Goal: Check status: Check status

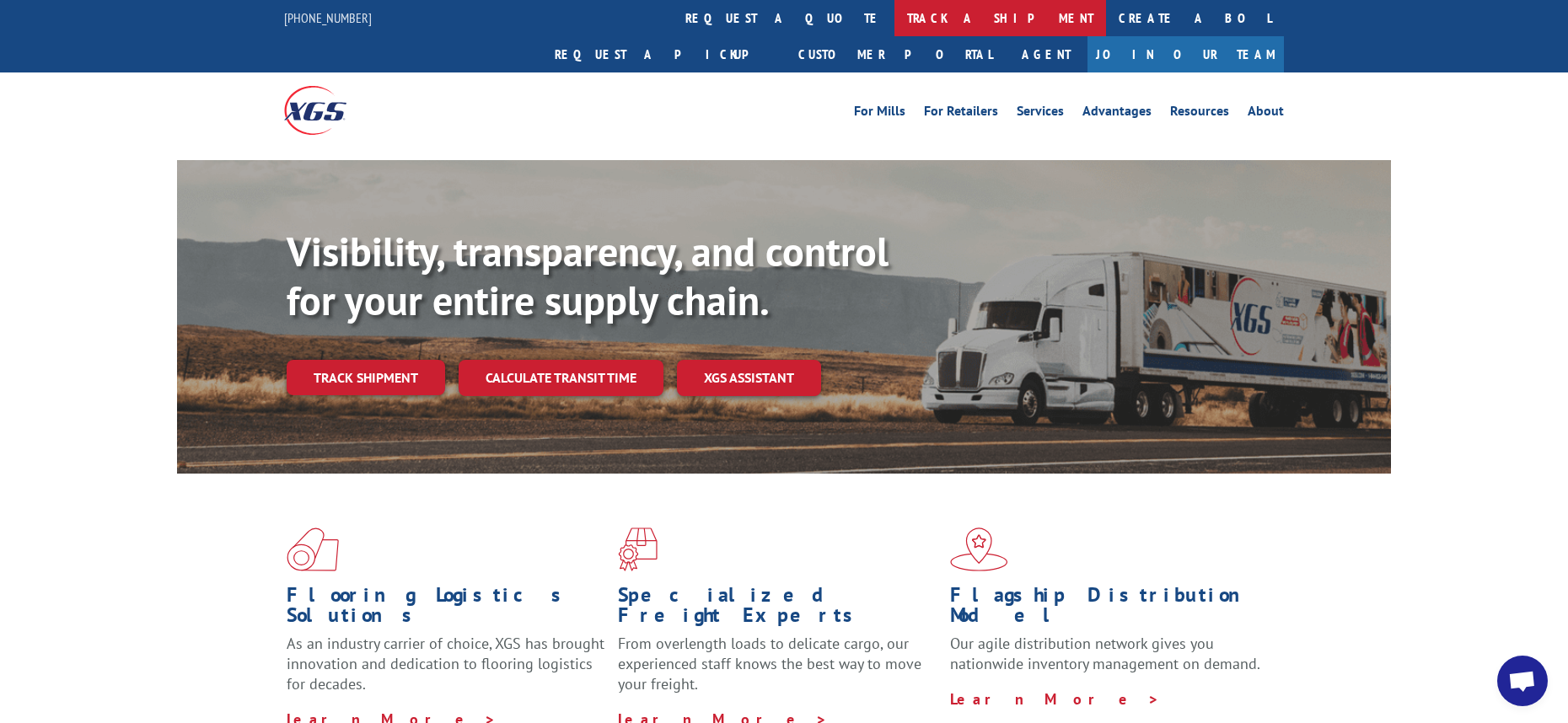
click at [894, 16] on link "track a shipment" at bounding box center [1000, 18] width 212 height 36
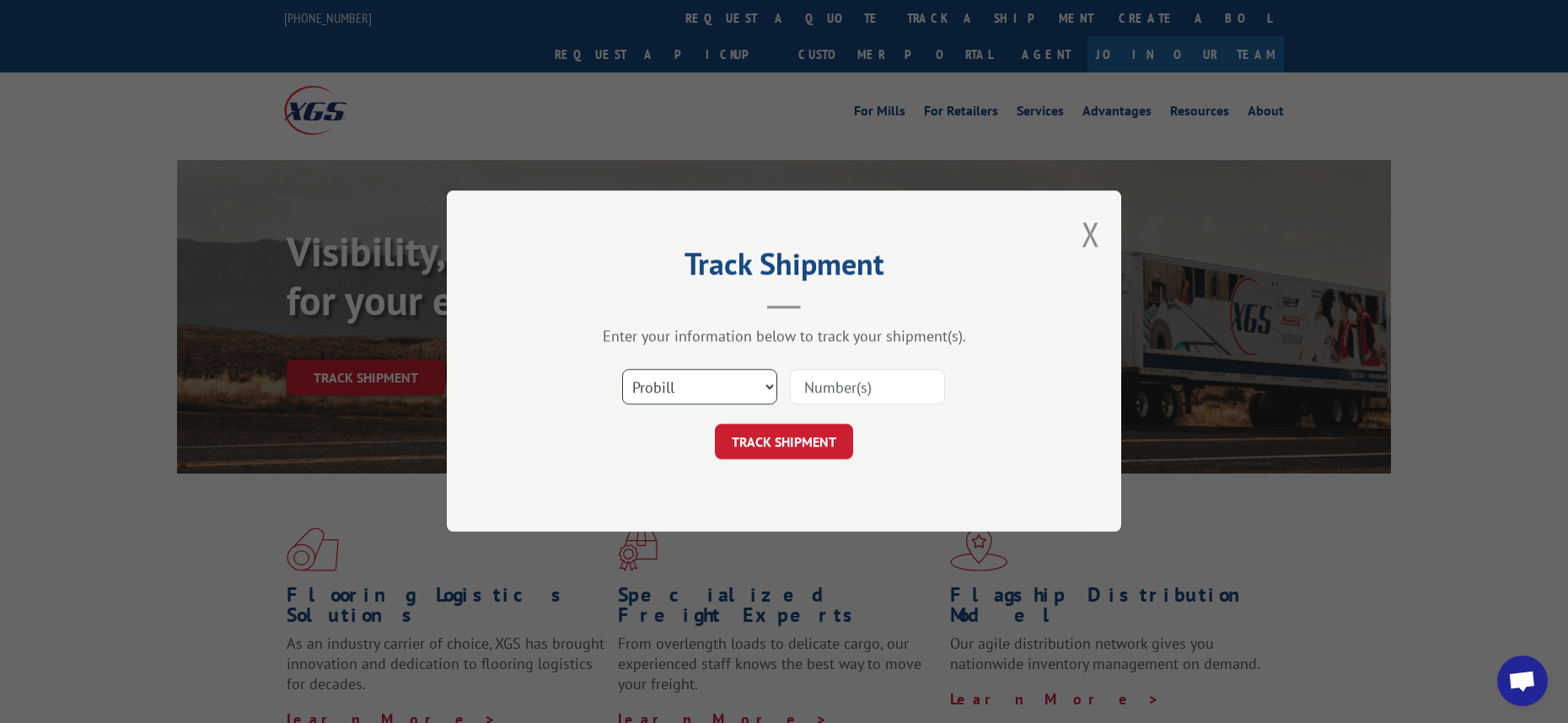
click at [751, 395] on select "Select category... Probill BOL PO" at bounding box center [699, 387] width 155 height 35
select select "bol"
click at [622, 370] on select "Select category... Probill BOL PO" at bounding box center [699, 387] width 155 height 35
click at [833, 383] on input at bounding box center [867, 387] width 155 height 35
paste input "15175997"
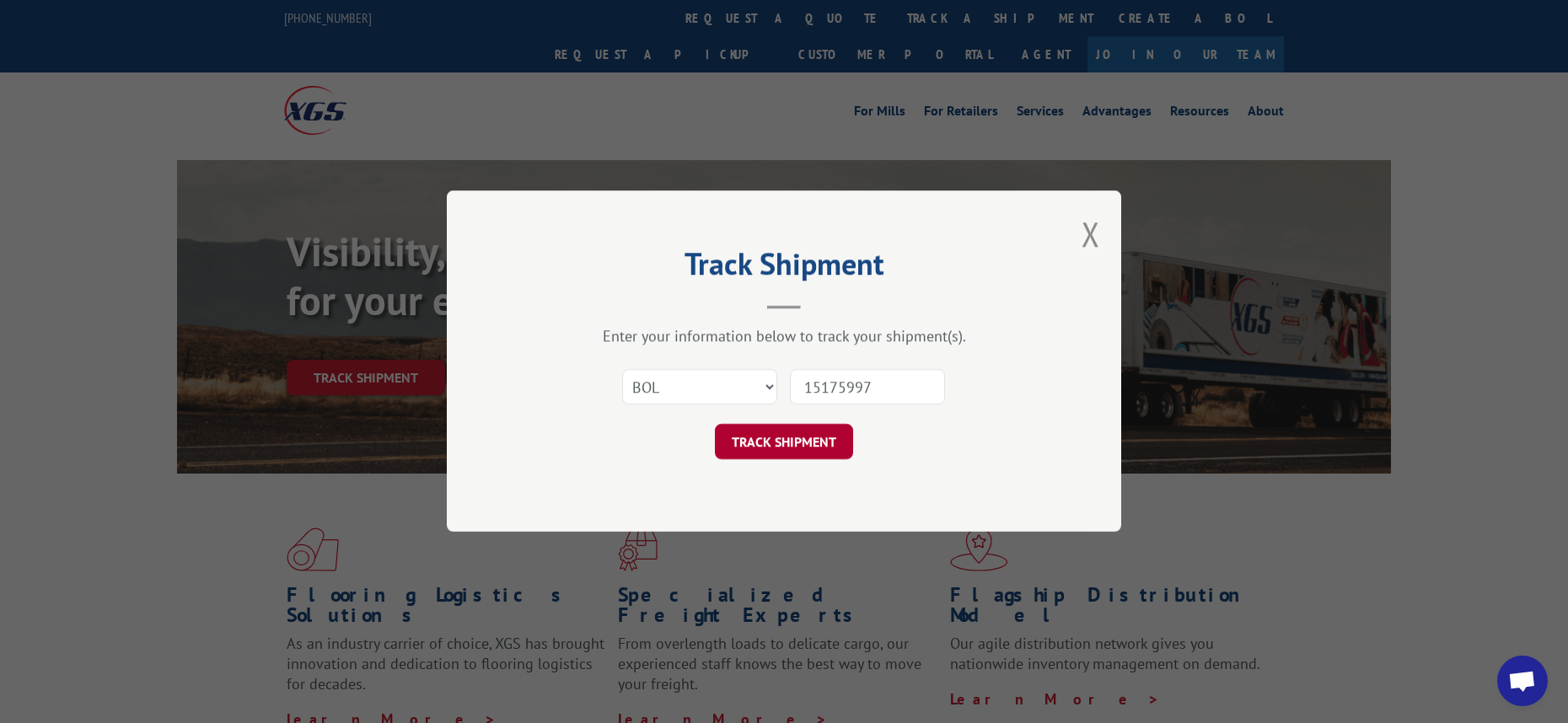
type input "15175997"
click at [775, 433] on button "TRACK SHIPMENT" at bounding box center [784, 442] width 138 height 35
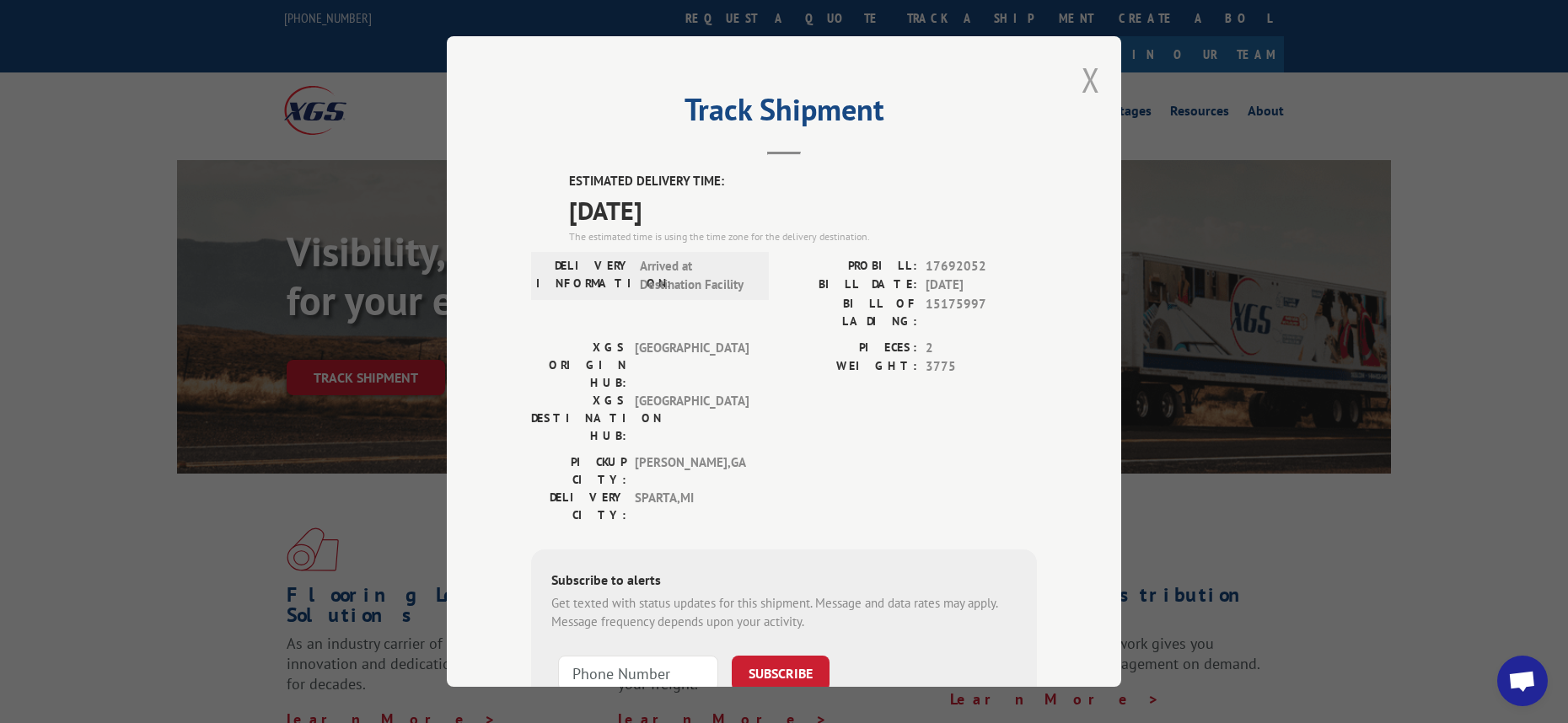
click at [1082, 93] on button "Close modal" at bounding box center [1091, 80] width 19 height 45
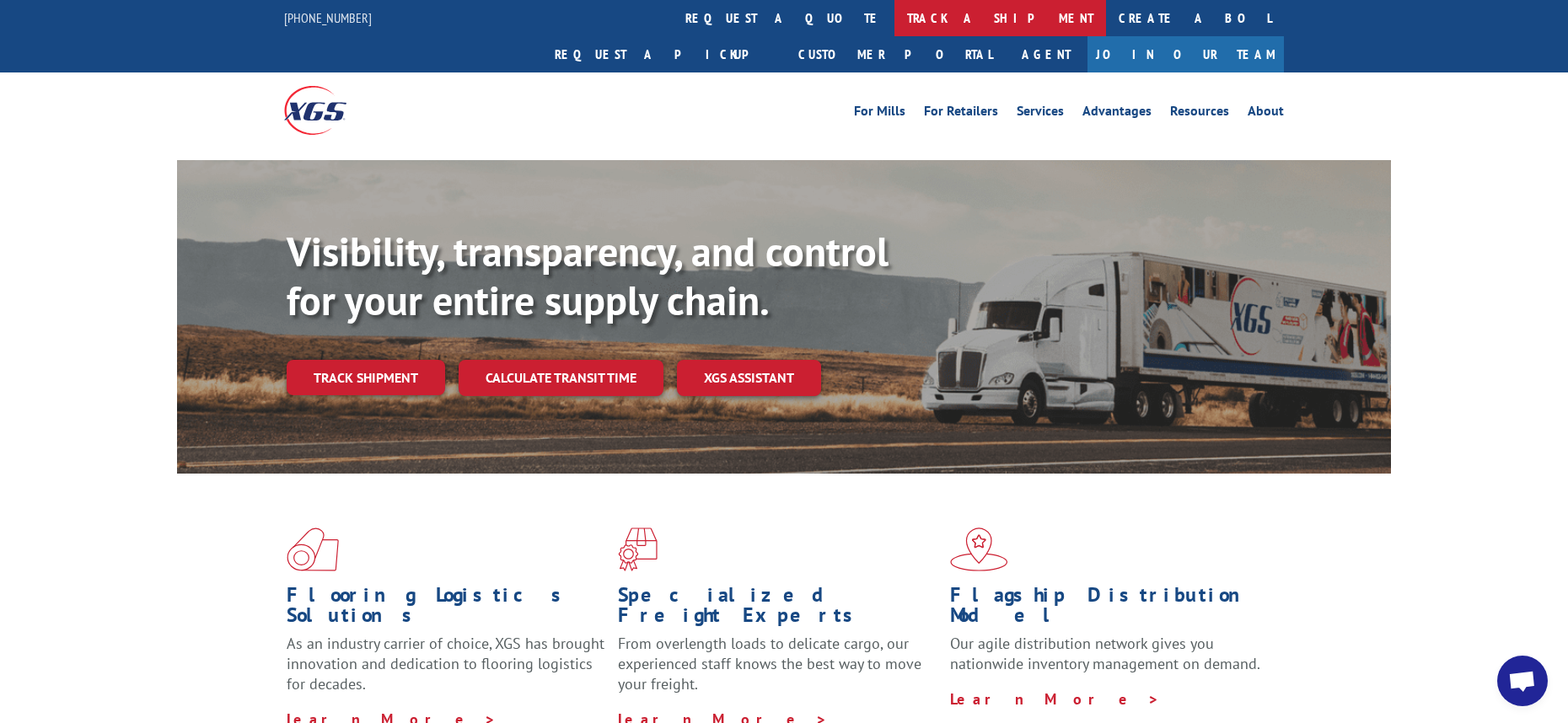
click at [894, 15] on link "track a shipment" at bounding box center [1000, 18] width 212 height 36
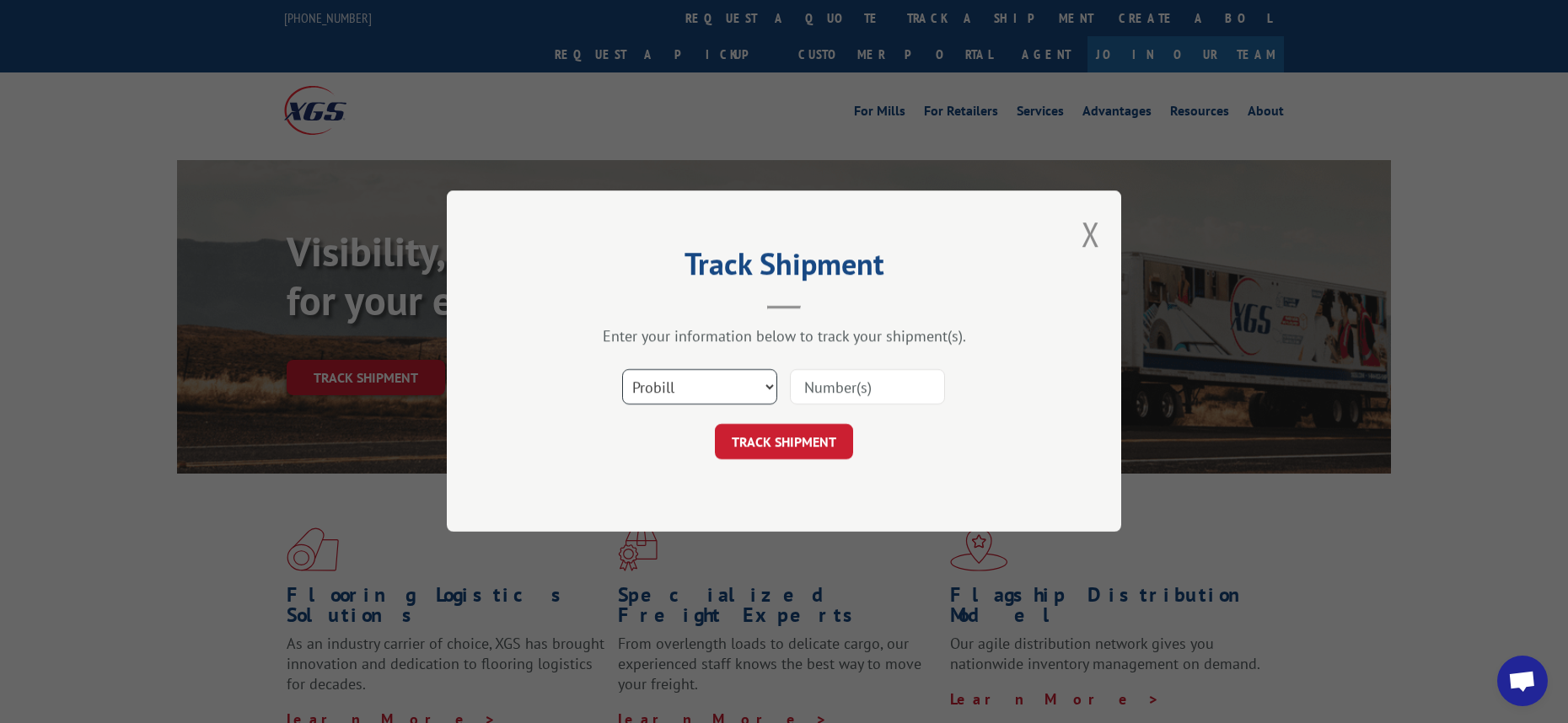
click at [734, 387] on select "Select category... Probill BOL PO" at bounding box center [699, 387] width 155 height 35
select select "po"
click at [622, 370] on select "Select category... Probill BOL PO" at bounding box center [699, 387] width 155 height 35
click at [874, 383] on input at bounding box center [867, 387] width 155 height 35
type input "cg502127"
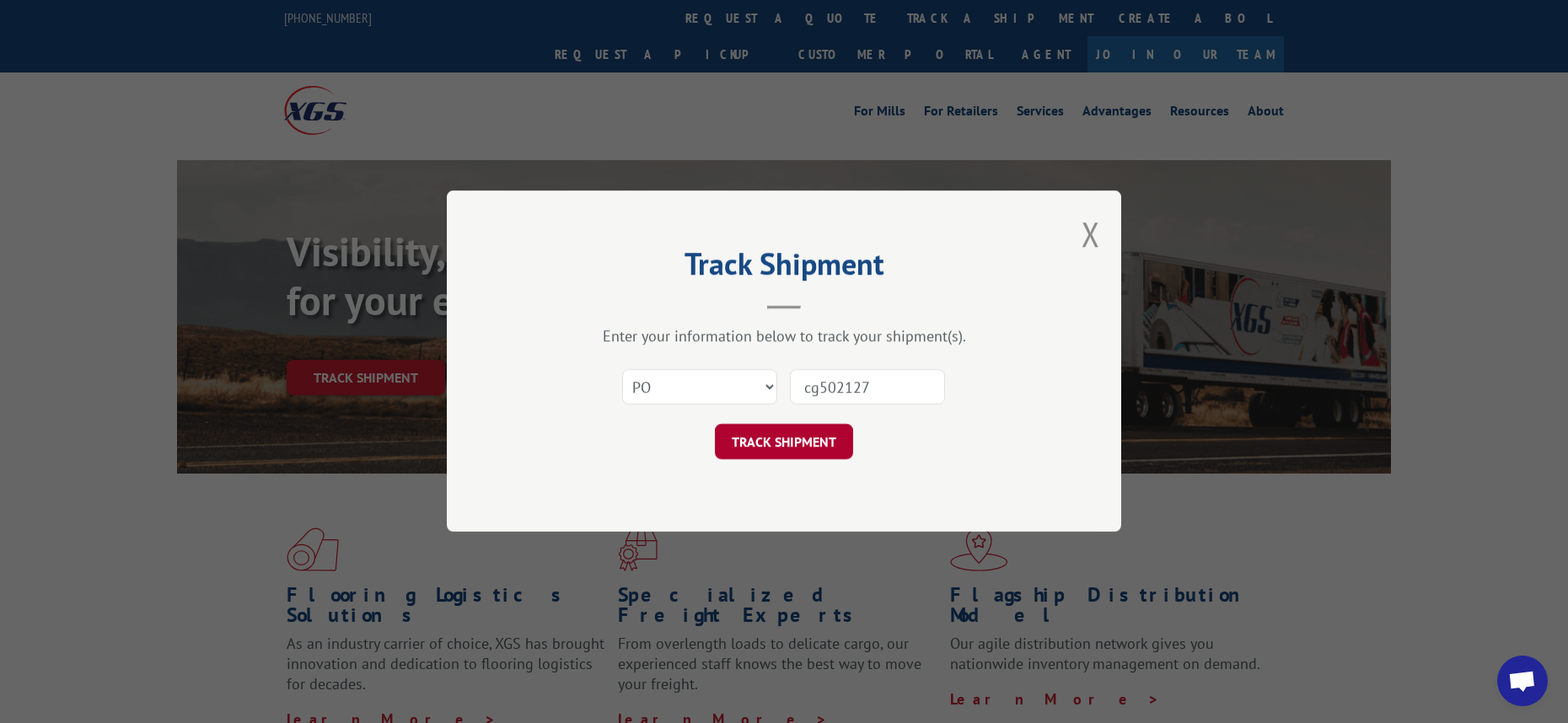
click at [777, 446] on button "TRACK SHIPMENT" at bounding box center [784, 442] width 138 height 35
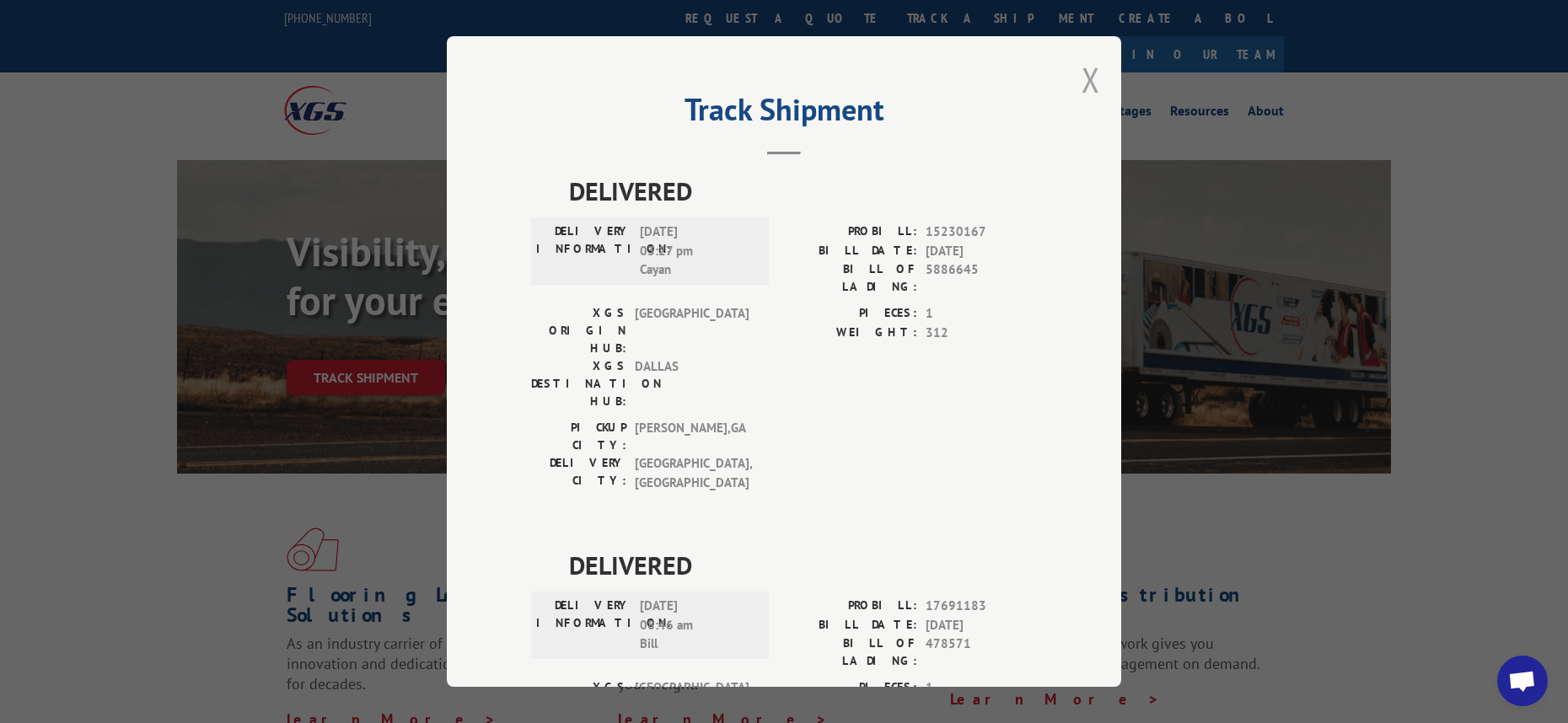
click at [1081, 78] on button "Close modal" at bounding box center [1091, 80] width 19 height 45
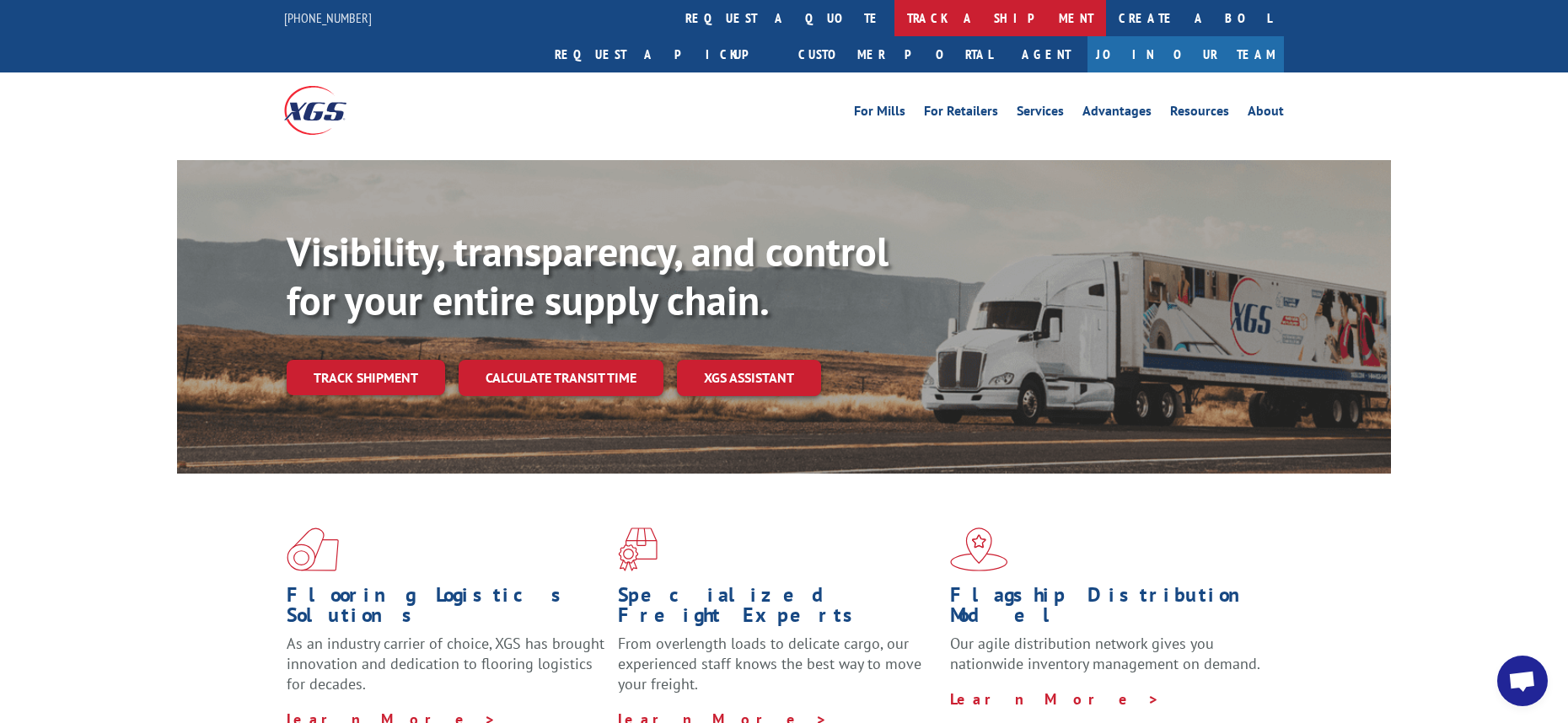
click at [894, 15] on link "track a shipment" at bounding box center [1000, 18] width 212 height 36
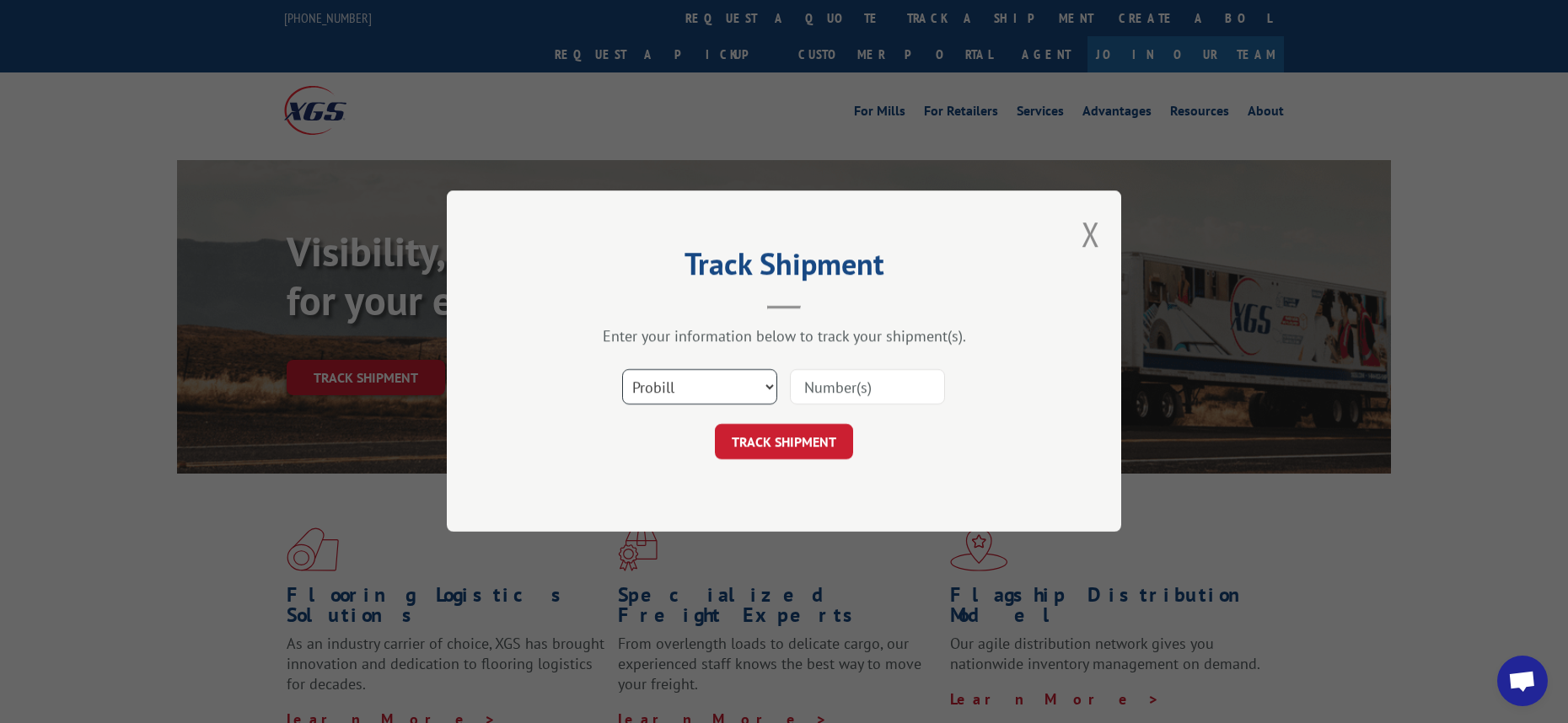
click at [748, 382] on select "Select category... Probill BOL PO" at bounding box center [699, 387] width 155 height 35
select select "po"
click at [622, 370] on select "Select category... Probill BOL PO" at bounding box center [699, 387] width 155 height 35
click at [829, 392] on input at bounding box center [867, 387] width 155 height 35
paste input "CG502172"
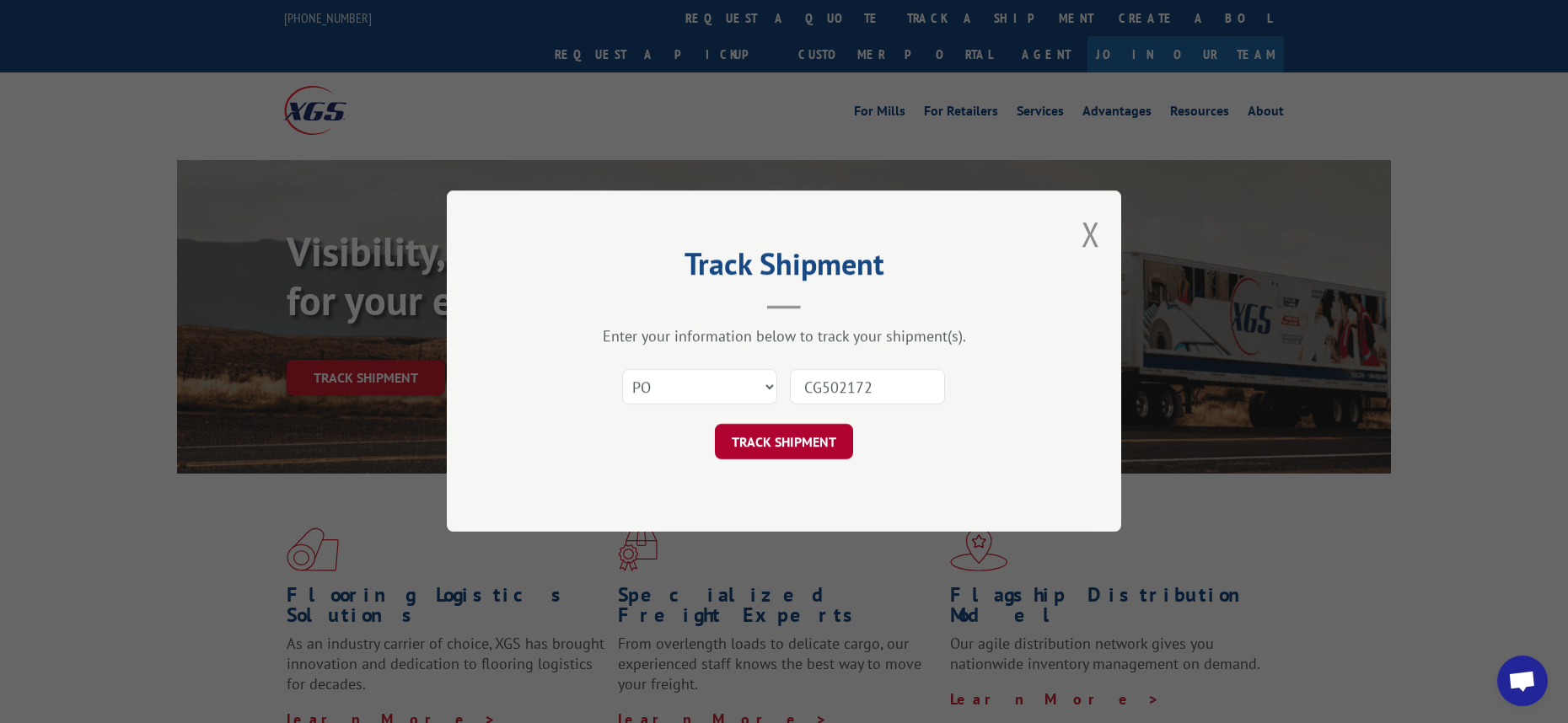
type input "CG502172"
click at [779, 439] on button "TRACK SHIPMENT" at bounding box center [784, 442] width 138 height 35
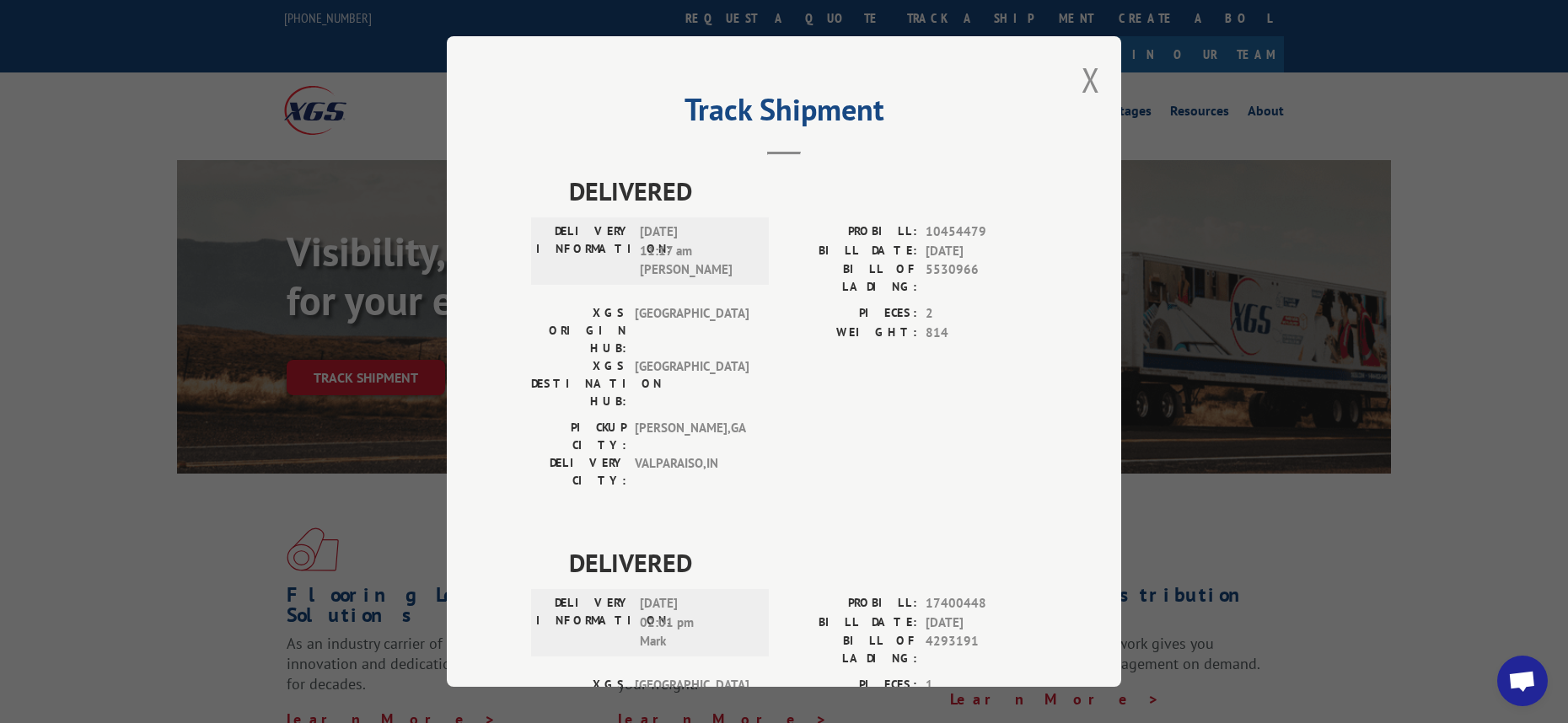
click at [1086, 87] on button "Close modal" at bounding box center [1091, 80] width 19 height 45
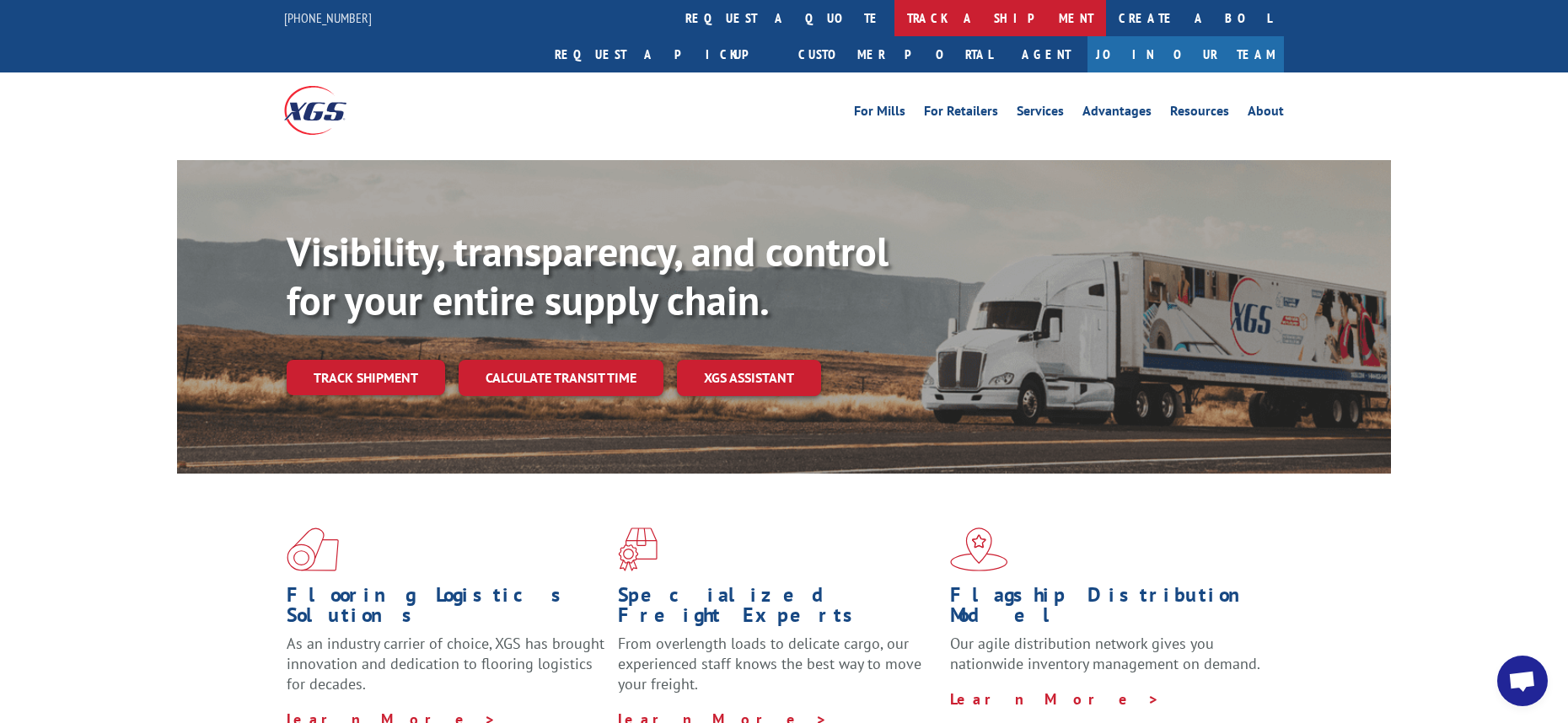
click at [894, 8] on link "track a shipment" at bounding box center [1000, 18] width 212 height 36
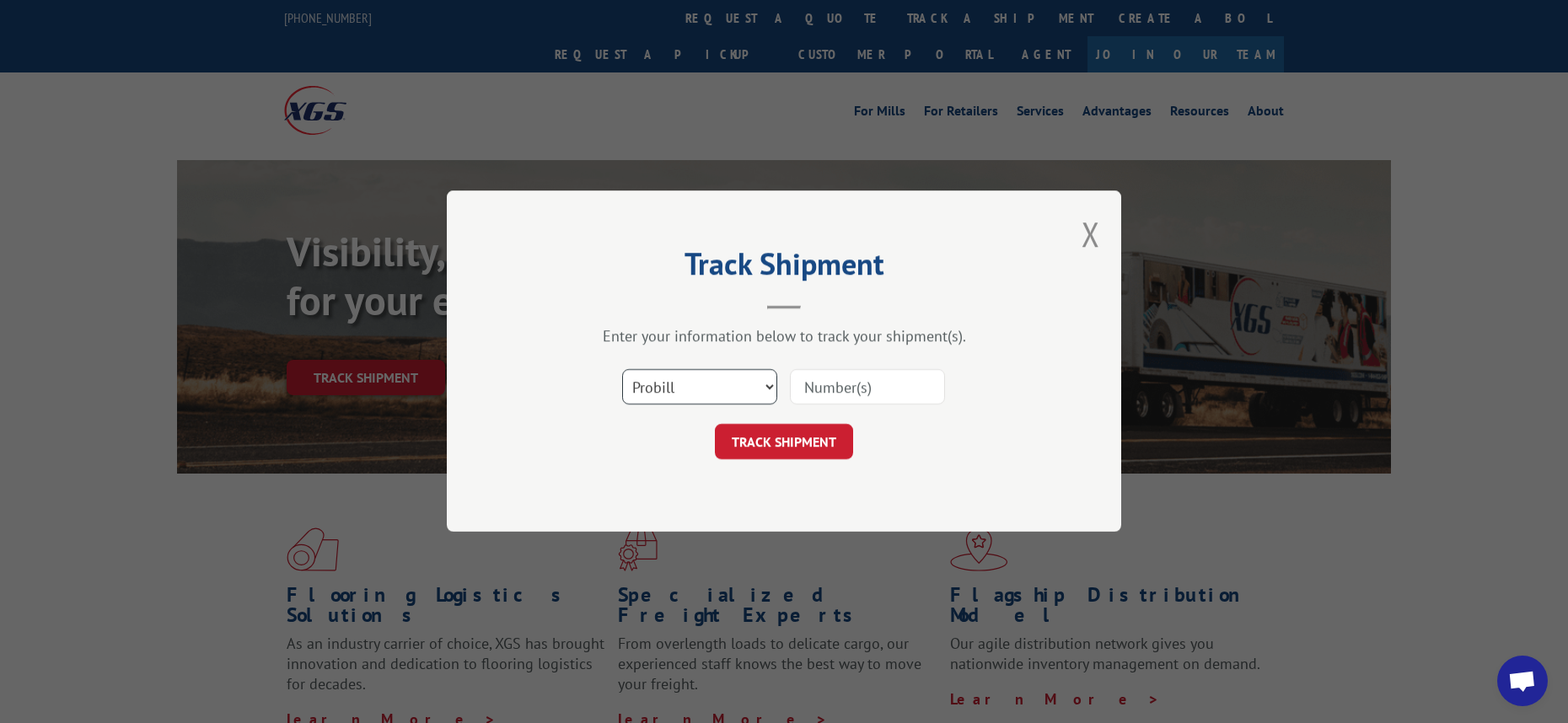
click at [639, 397] on select "Select category... Probill BOL PO" at bounding box center [699, 387] width 155 height 35
click at [639, 395] on select "Select category... Probill BOL PO" at bounding box center [699, 387] width 155 height 35
click at [1084, 239] on button "Close modal" at bounding box center [1091, 234] width 19 height 45
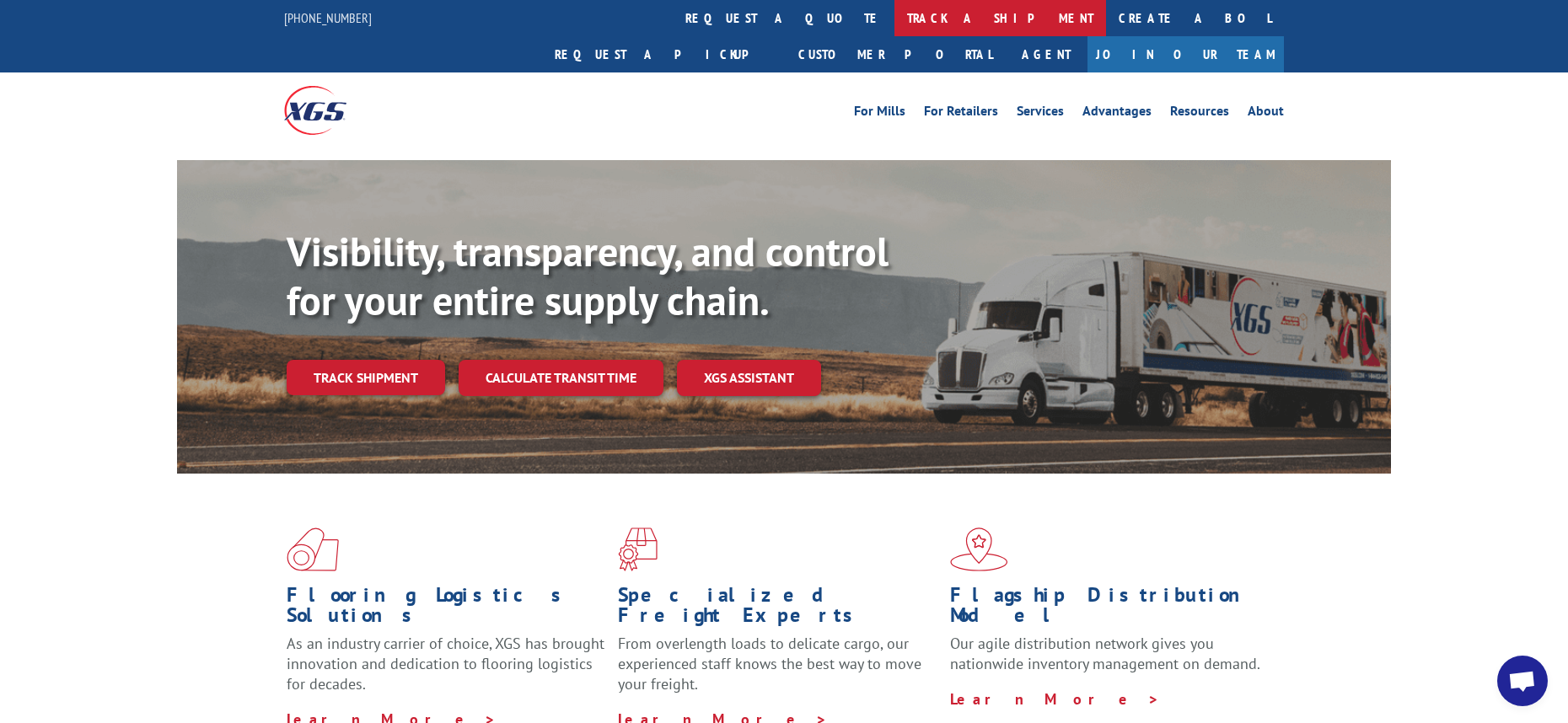
click at [894, 14] on link "track a shipment" at bounding box center [1000, 18] width 212 height 36
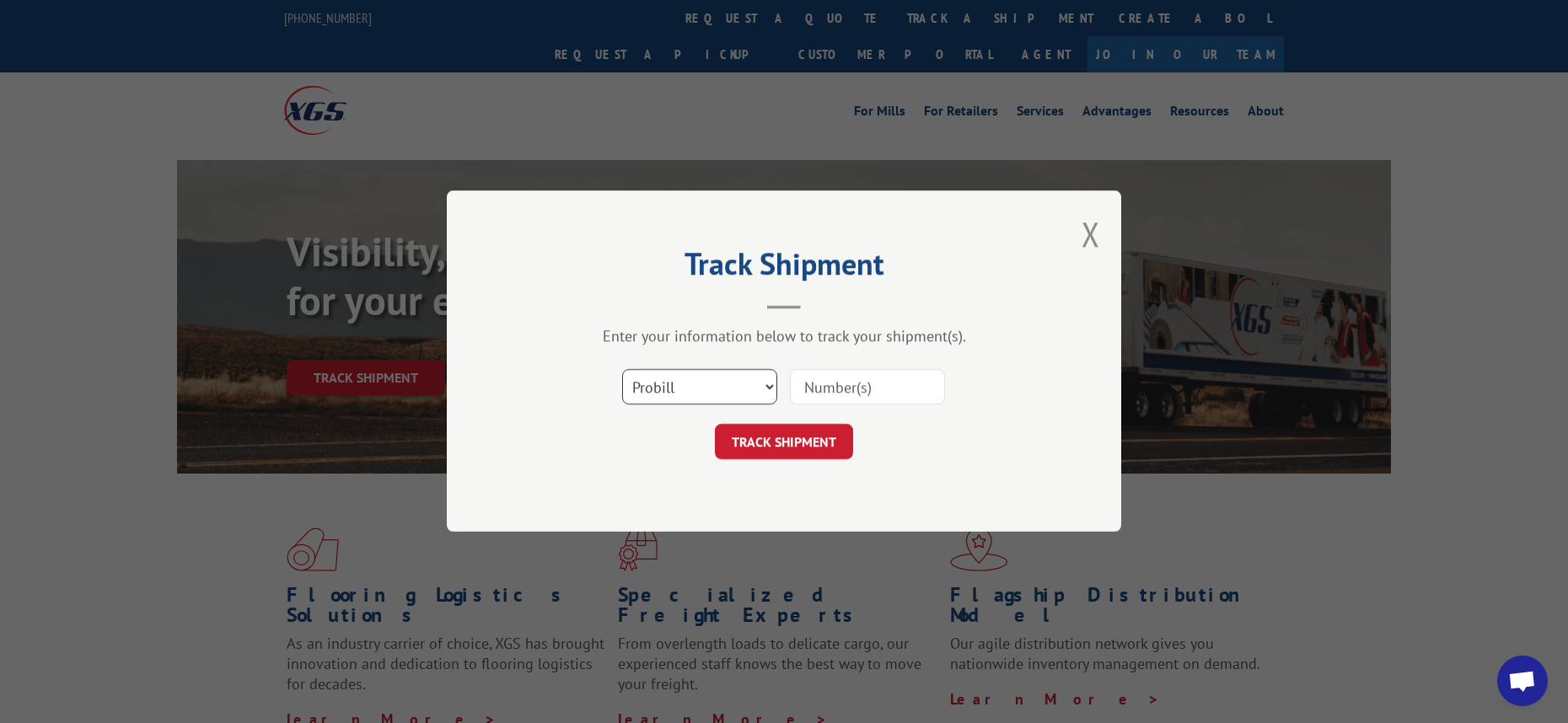
click at [710, 404] on select "Select category... Probill BOL PO" at bounding box center [699, 387] width 155 height 35
select select "po"
click at [622, 370] on select "Select category... Probill BOL PO" at bounding box center [699, 387] width 155 height 35
click at [870, 389] on input at bounding box center [867, 387] width 155 height 35
paste input "CG502172"
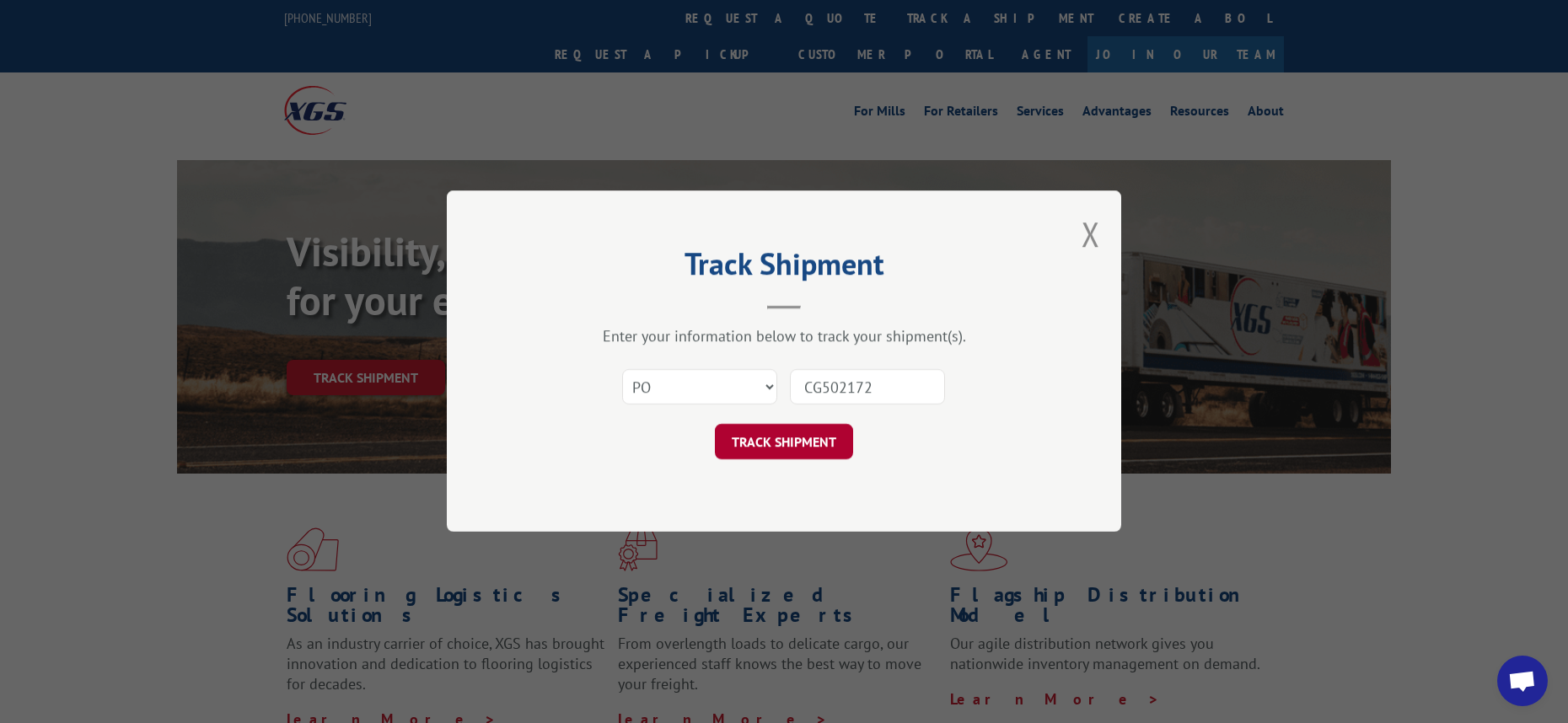
type input "CG502172"
click at [839, 447] on button "TRACK SHIPMENT" at bounding box center [784, 442] width 138 height 35
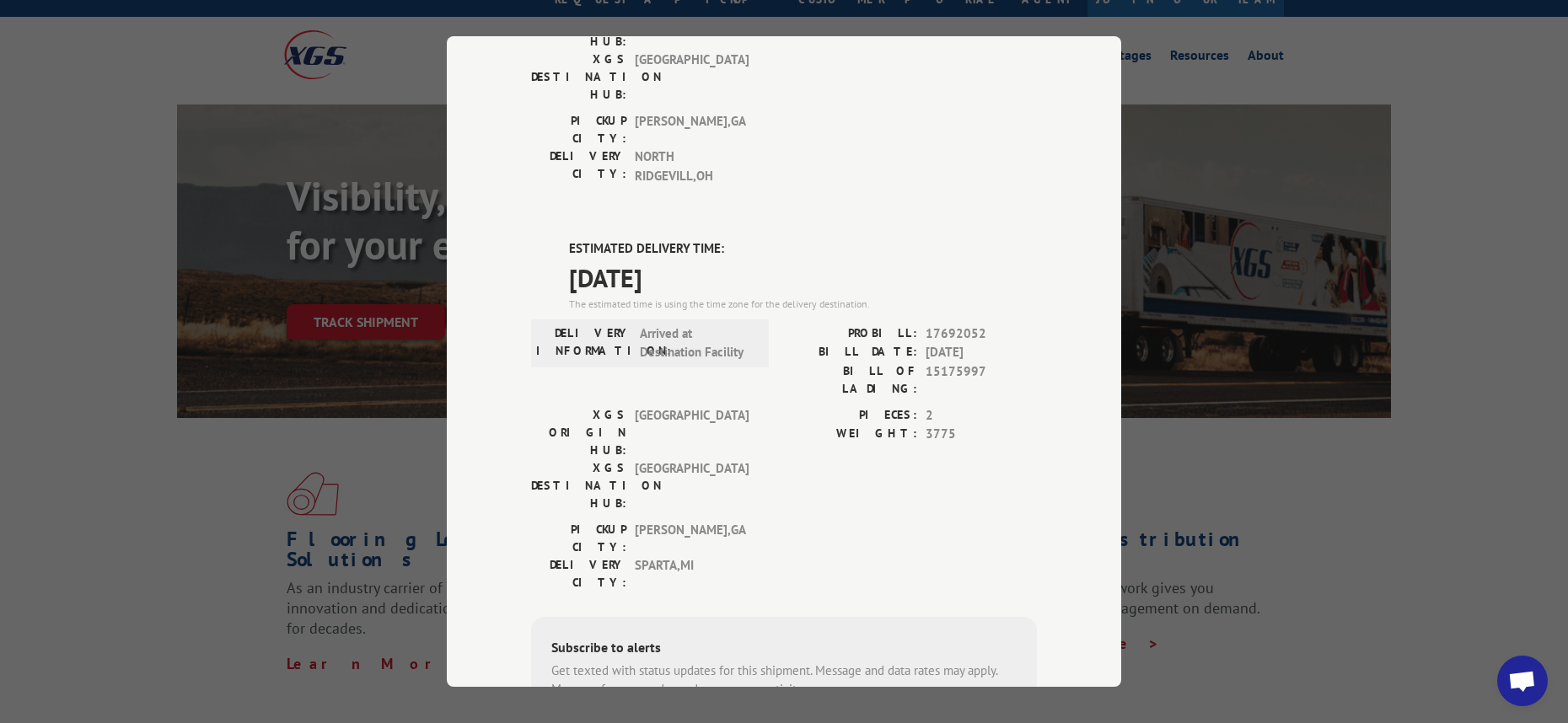
scroll to position [84, 0]
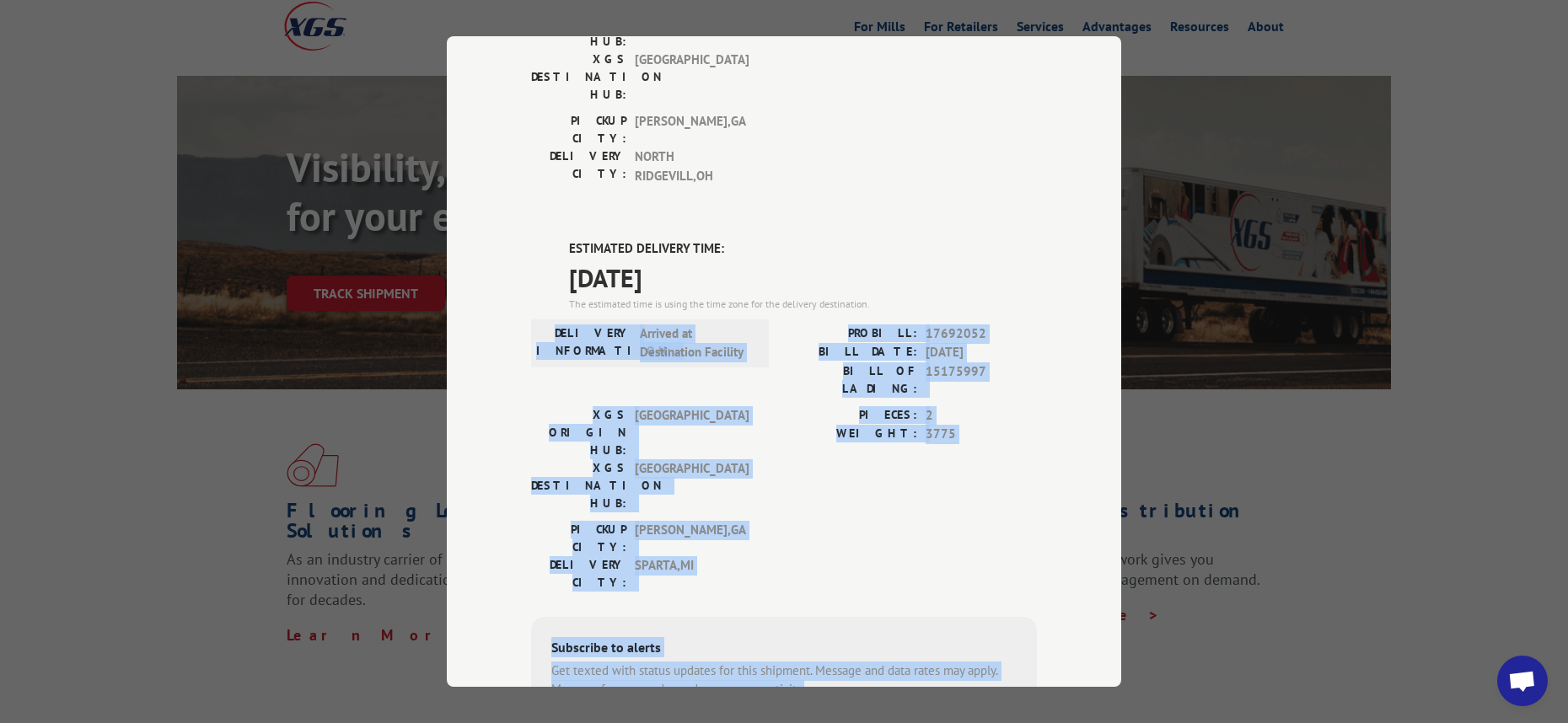
drag, startPoint x: 806, startPoint y: 418, endPoint x: 554, endPoint y: 147, distance: 370.1
click at [554, 239] on div "ESTIMATED DELIVERY TIME: [DATE] The estimated time is using the time zone for t…" at bounding box center [784, 542] width 506 height 606
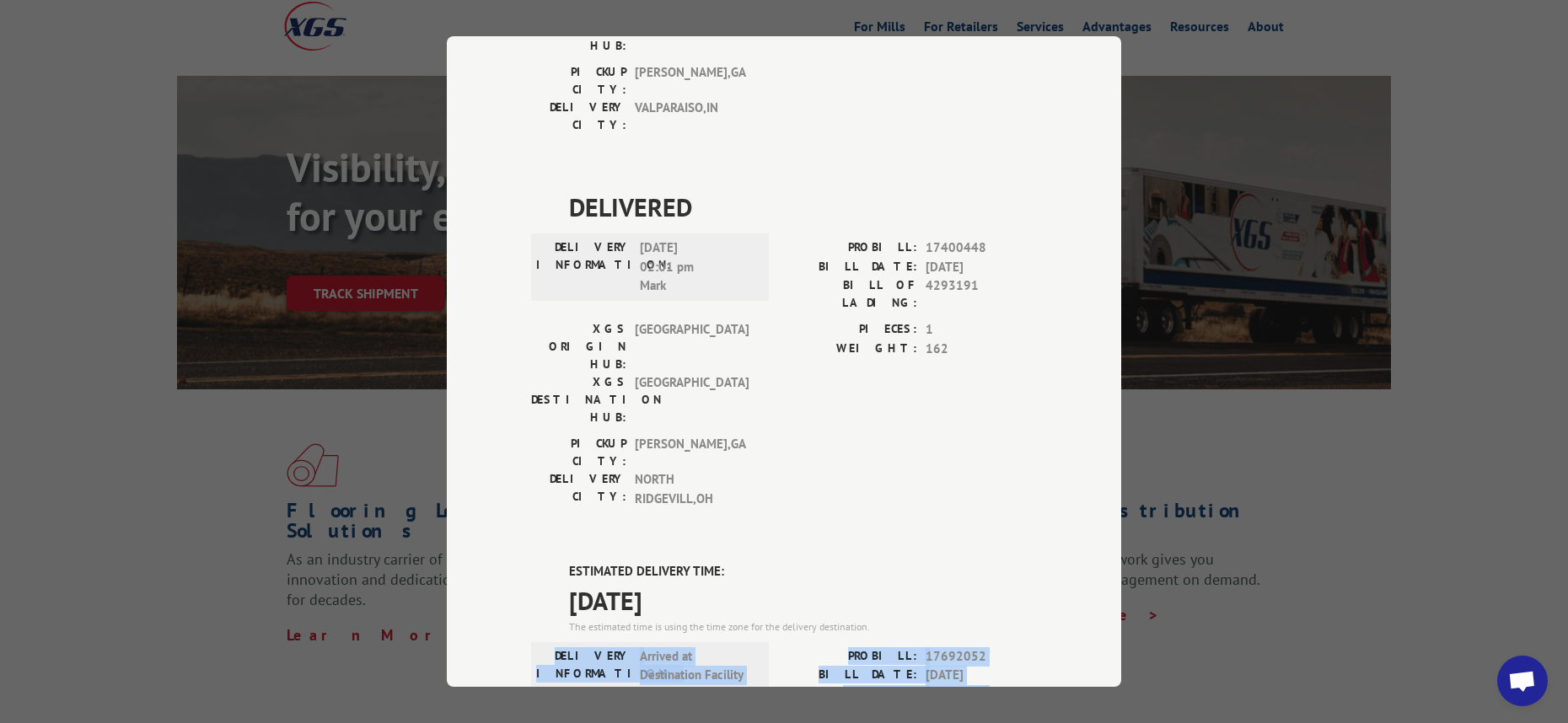
scroll to position [341, 0]
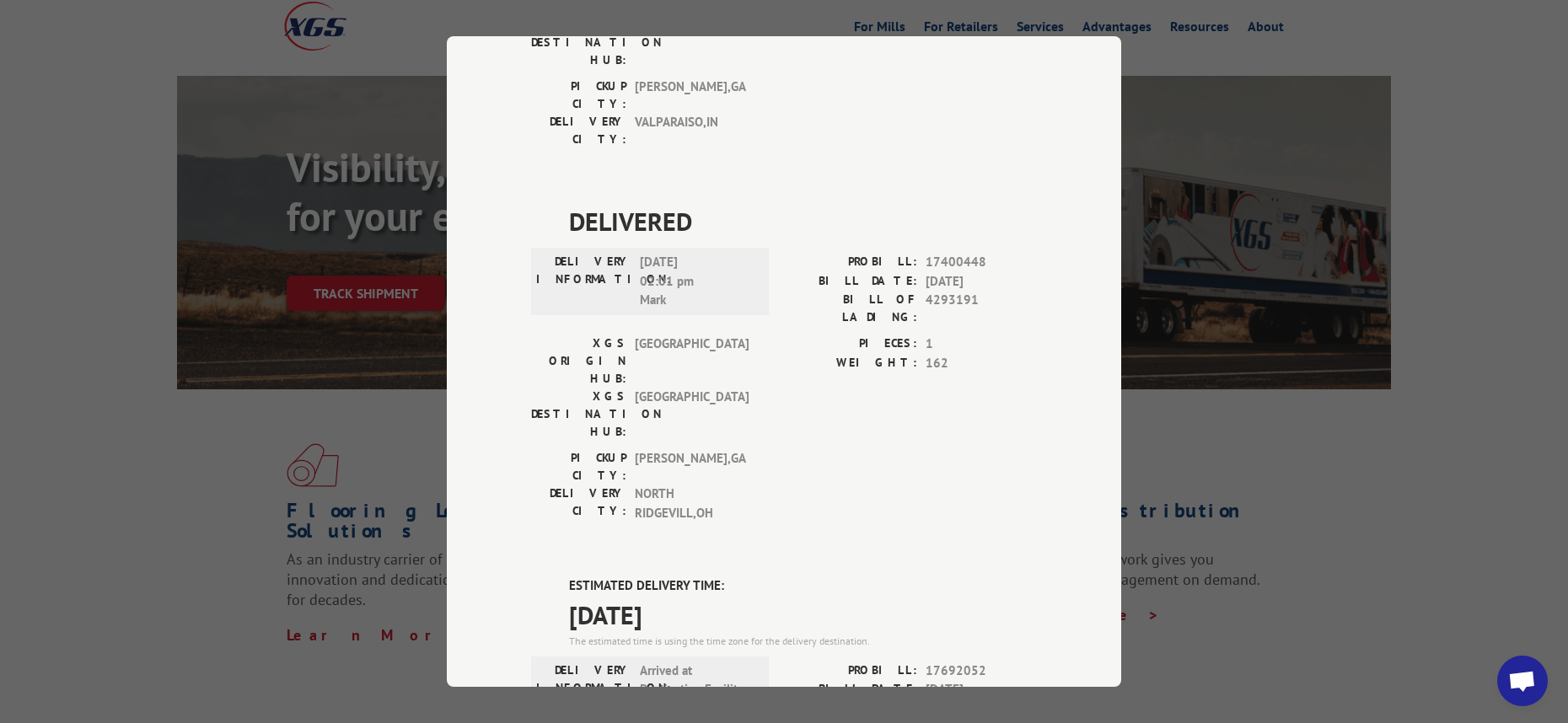
click at [1504, 240] on div "Track Shipment DELIVERED DELIVERY INFORMATION: [DATE] 11:17 am [PERSON_NAME] PR…" at bounding box center [784, 361] width 1568 height 723
